Goal: Task Accomplishment & Management: Use online tool/utility

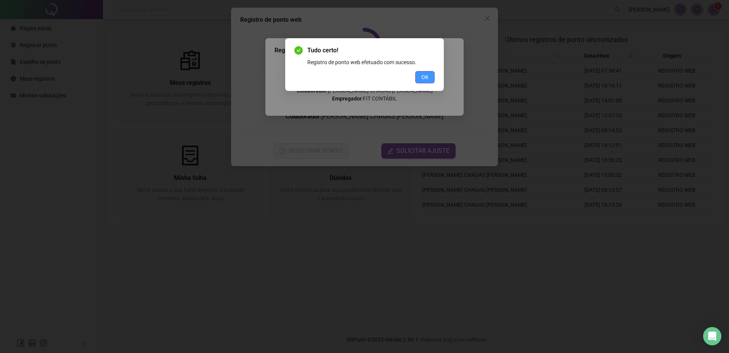
click at [423, 78] on span "OK" at bounding box center [425, 77] width 7 height 8
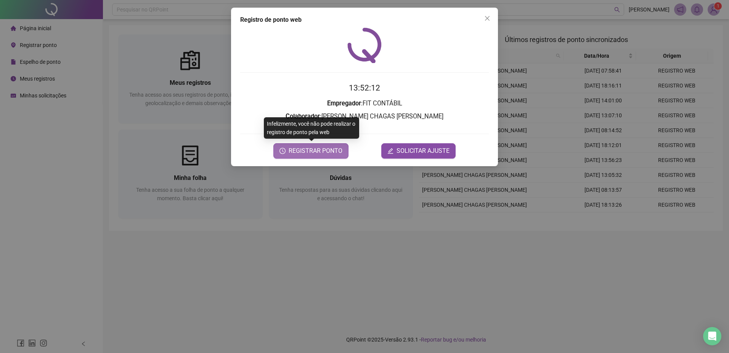
click at [332, 146] on span "REGISTRAR PONTO" at bounding box center [316, 150] width 54 height 9
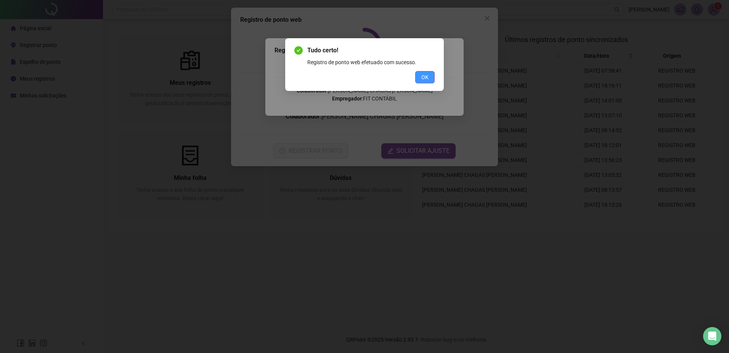
click at [417, 77] on button "OK" at bounding box center [424, 77] width 19 height 12
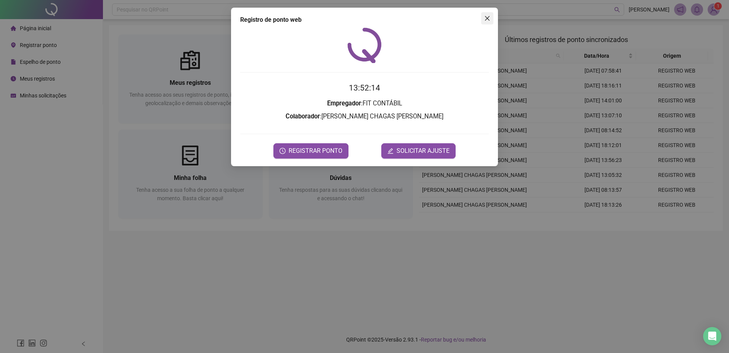
click at [489, 18] on icon "close" at bounding box center [488, 18] width 6 height 6
